Goal: Information Seeking & Learning: Understand process/instructions

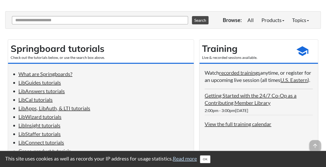
scroll to position [59, 0]
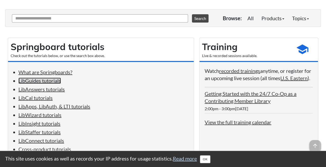
click at [48, 79] on link "LibGuides tutorials" at bounding box center [39, 81] width 43 height 6
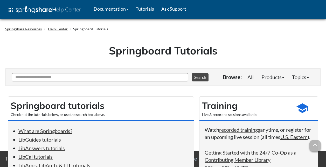
scroll to position [402, 0]
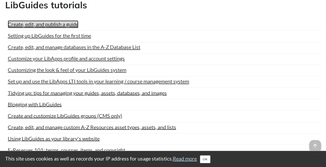
click at [53, 28] on link "Create, edit, and publish a guide" at bounding box center [43, 24] width 71 height 8
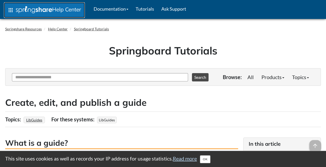
click at [12, 4] on link "apps Help Center" at bounding box center [44, 10] width 81 height 16
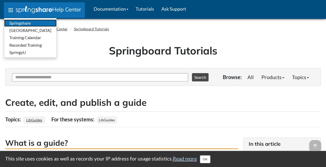
click at [15, 23] on link "Springshare" at bounding box center [30, 22] width 52 height 7
